Goal: Navigation & Orientation: Find specific page/section

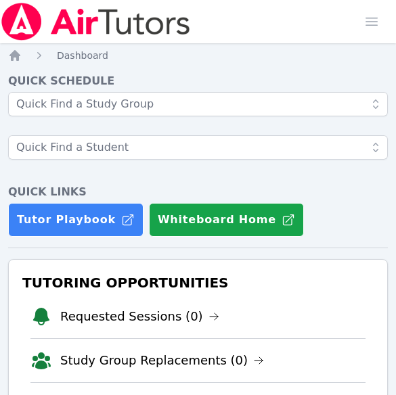
scroll to position [346, 0]
click at [312, 34] on div "Home Sessions Study Groups Students Messages Open user menu Melissa Obichukwu O…" at bounding box center [198, 21] width 396 height 43
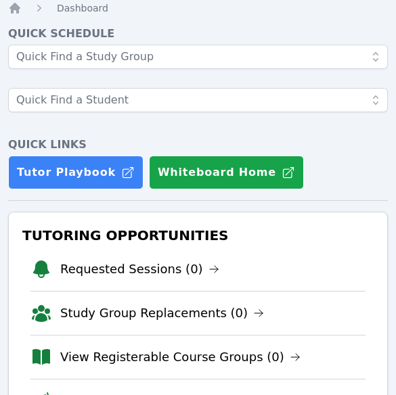
scroll to position [48, 0]
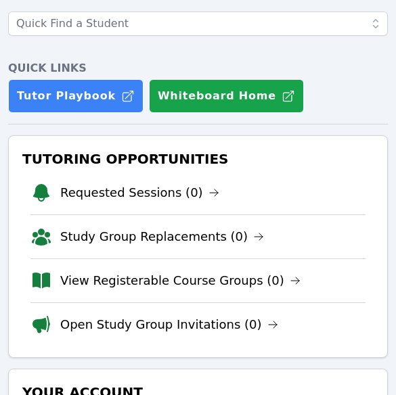
scroll to position [124, 0]
